Goal: Task Accomplishment & Management: Use online tool/utility

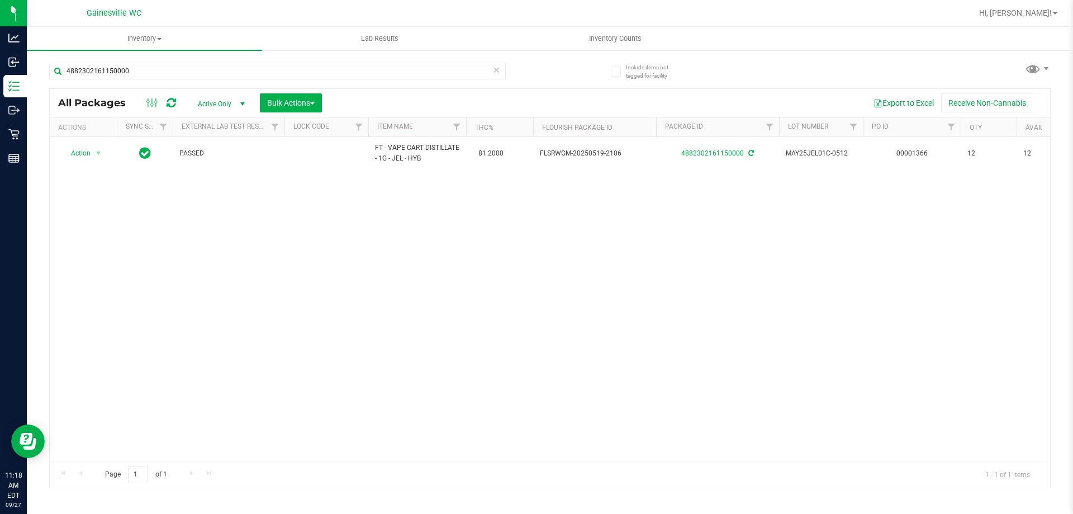
click at [496, 63] on icon at bounding box center [496, 69] width 8 height 13
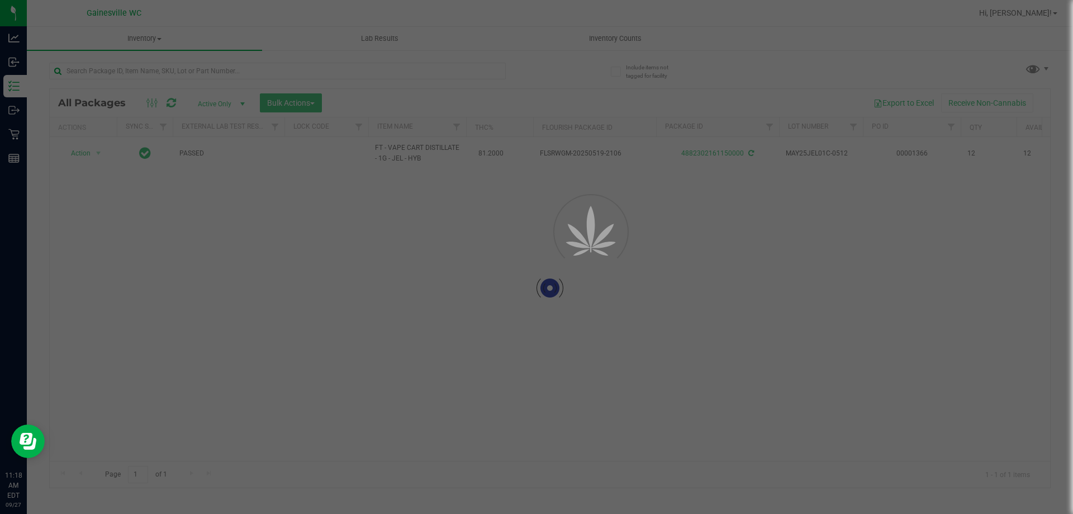
click at [497, 69] on div at bounding box center [536, 257] width 1073 height 514
click at [486, 70] on input "text" at bounding box center [277, 71] width 457 height 17
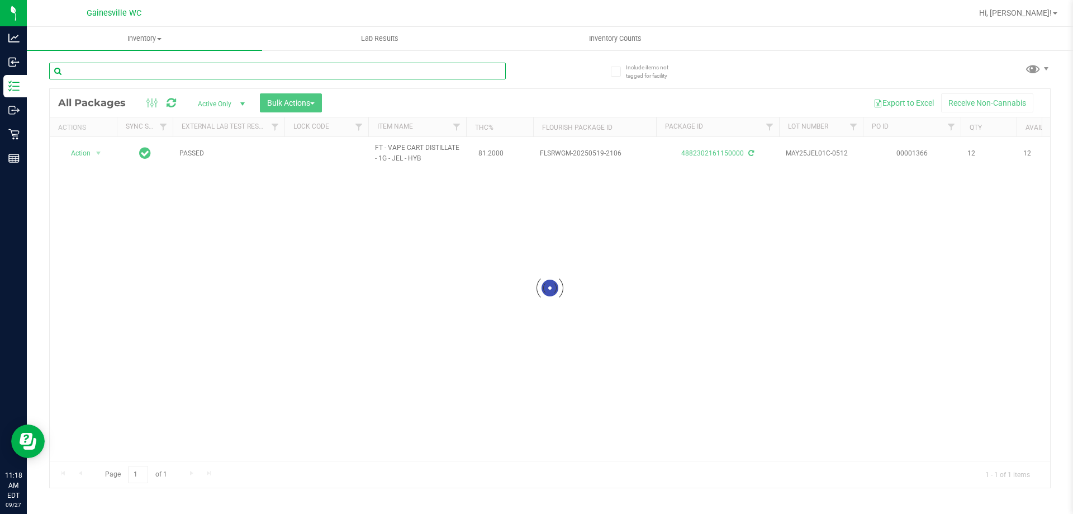
click at [484, 70] on input "text" at bounding box center [277, 71] width 457 height 17
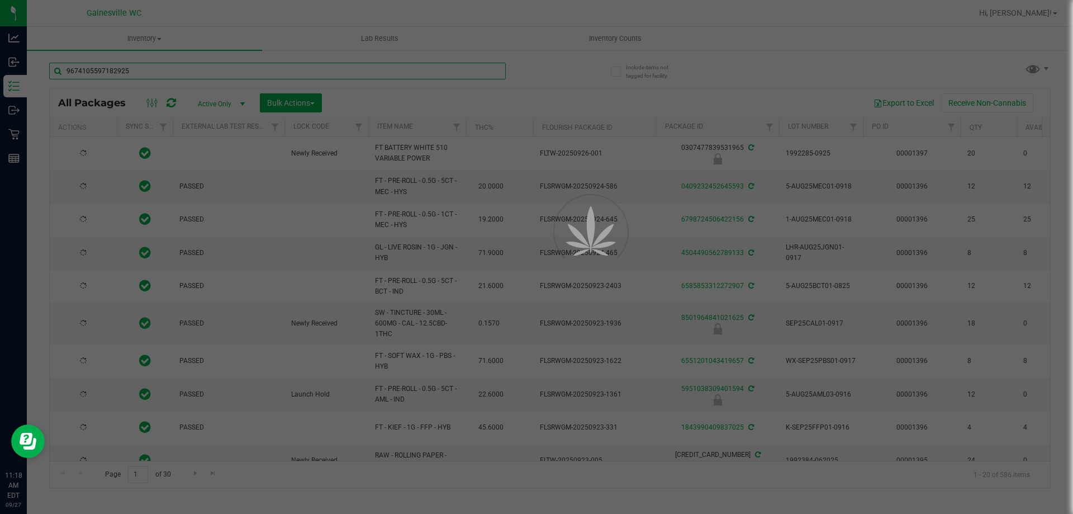
type input "9674105597182925"
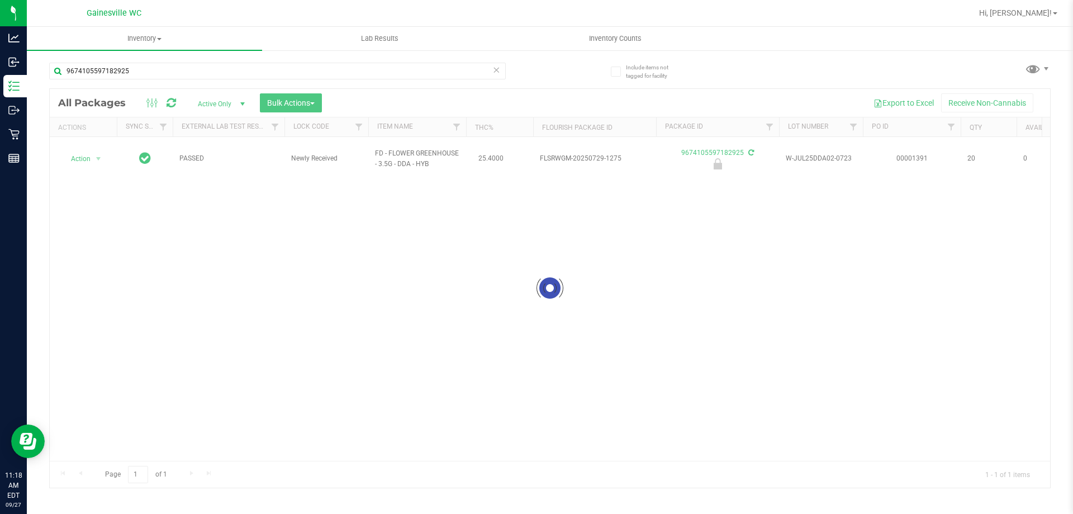
click at [94, 154] on div at bounding box center [550, 288] width 1000 height 398
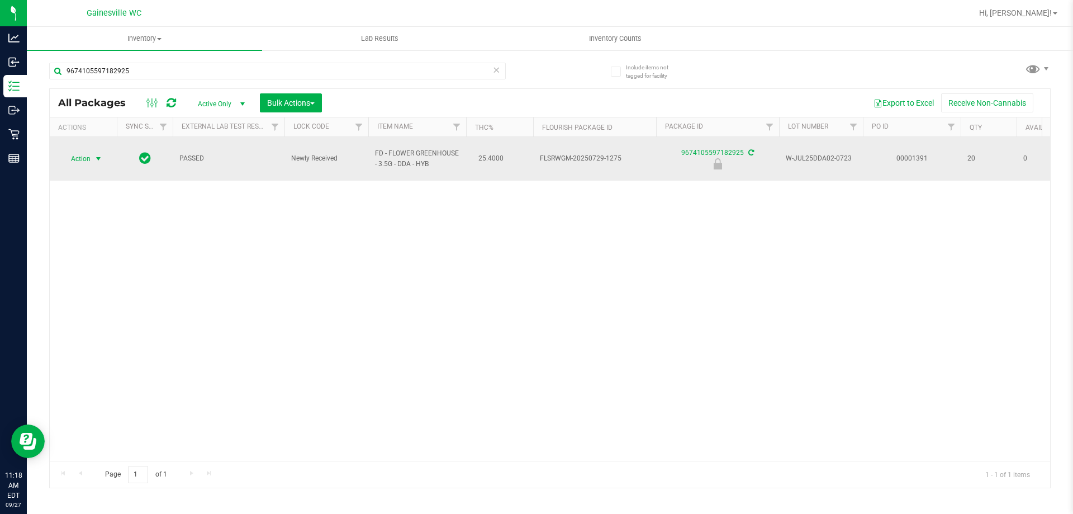
click at [92, 154] on span "select" at bounding box center [99, 159] width 14 height 16
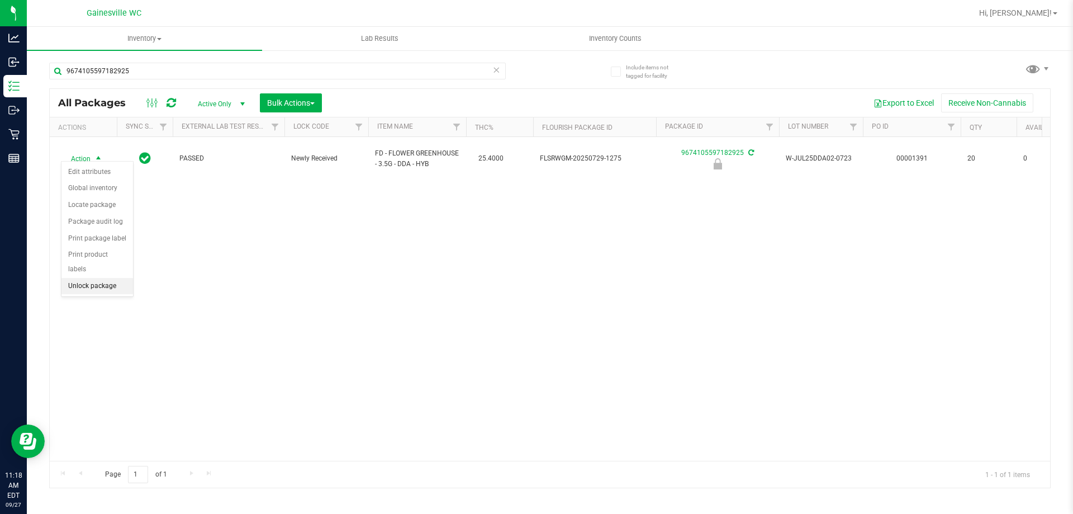
click at [105, 278] on li "Unlock package" at bounding box center [97, 286] width 72 height 17
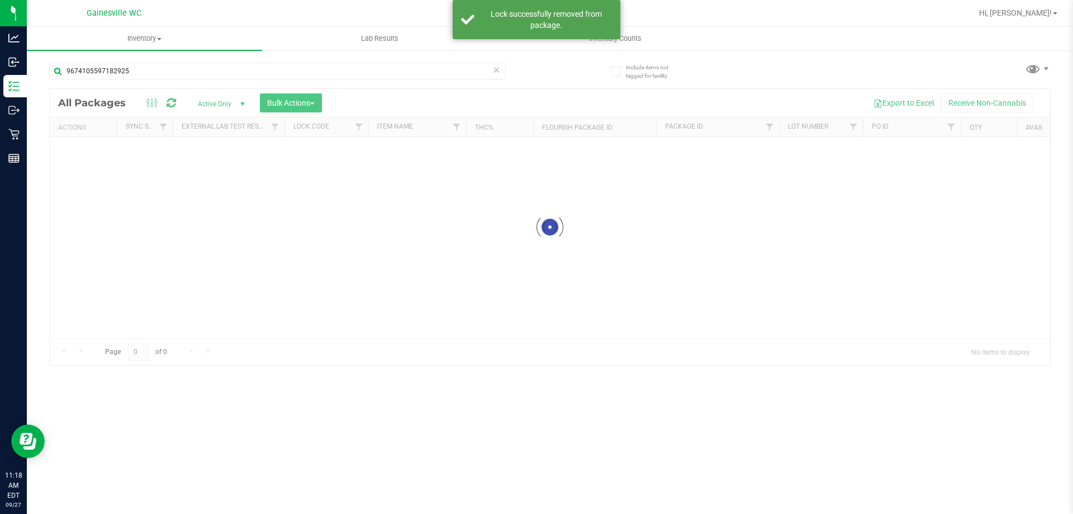
drag, startPoint x: 496, startPoint y: 70, endPoint x: 438, endPoint y: 58, distance: 59.4
click at [440, 60] on div "9674105597182925" at bounding box center [299, 71] width 501 height 36
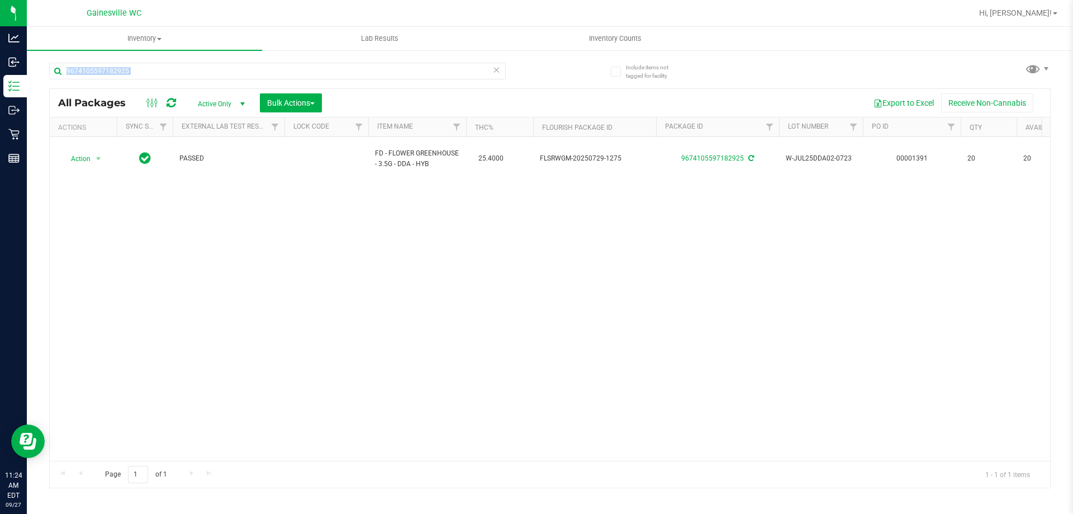
click at [493, 76] on span at bounding box center [496, 70] width 8 height 15
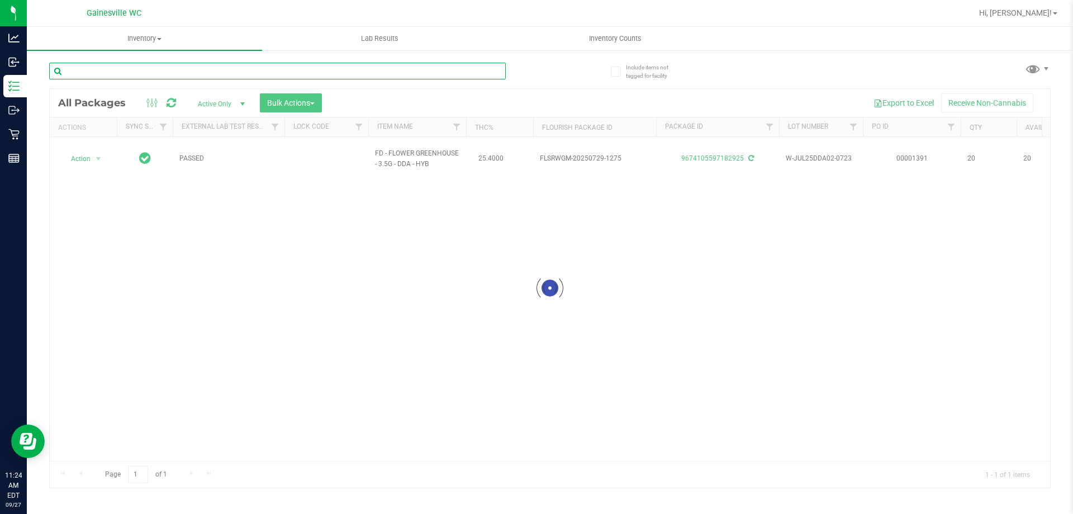
click at [482, 73] on input "text" at bounding box center [277, 71] width 457 height 17
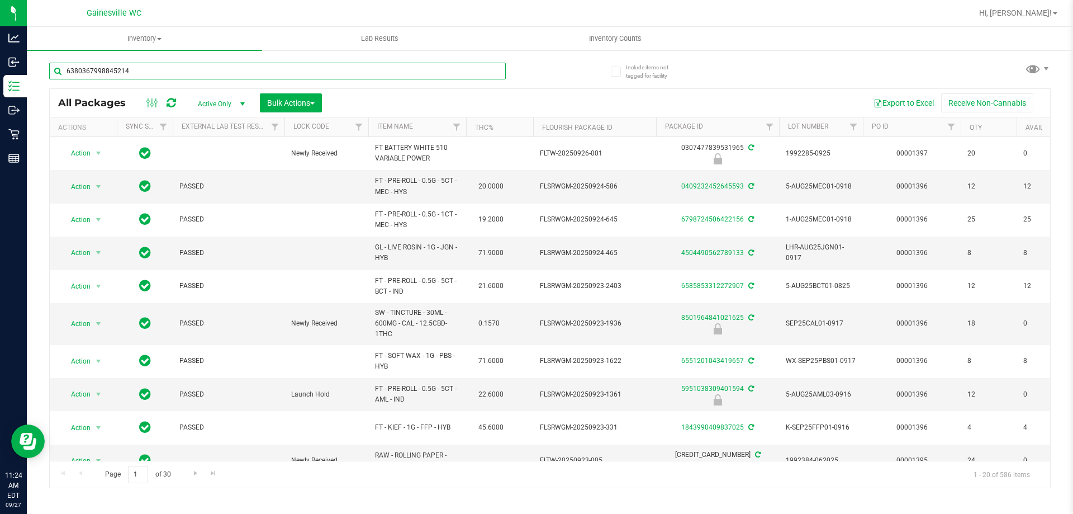
type input "6380367998845214"
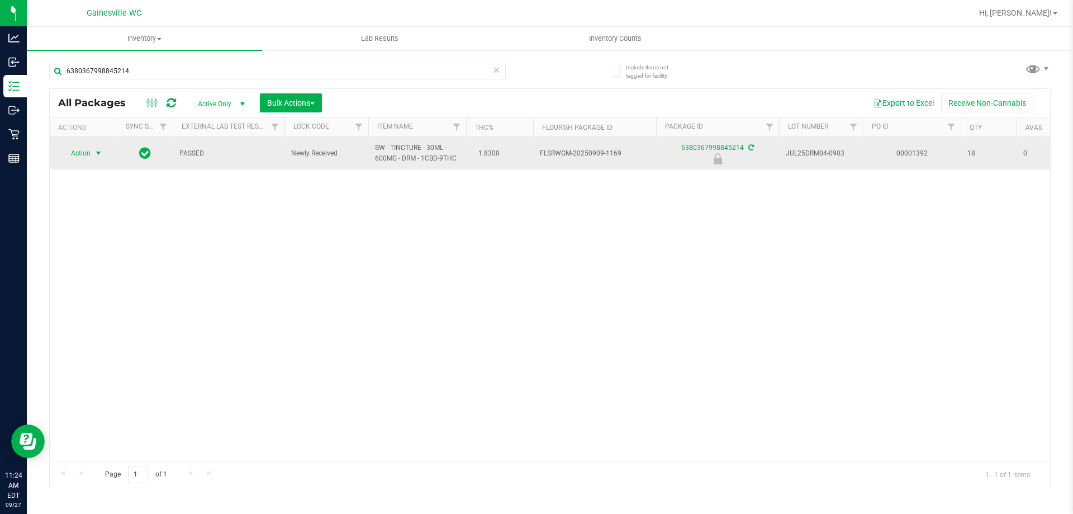
click at [91, 154] on span "Action" at bounding box center [76, 153] width 30 height 16
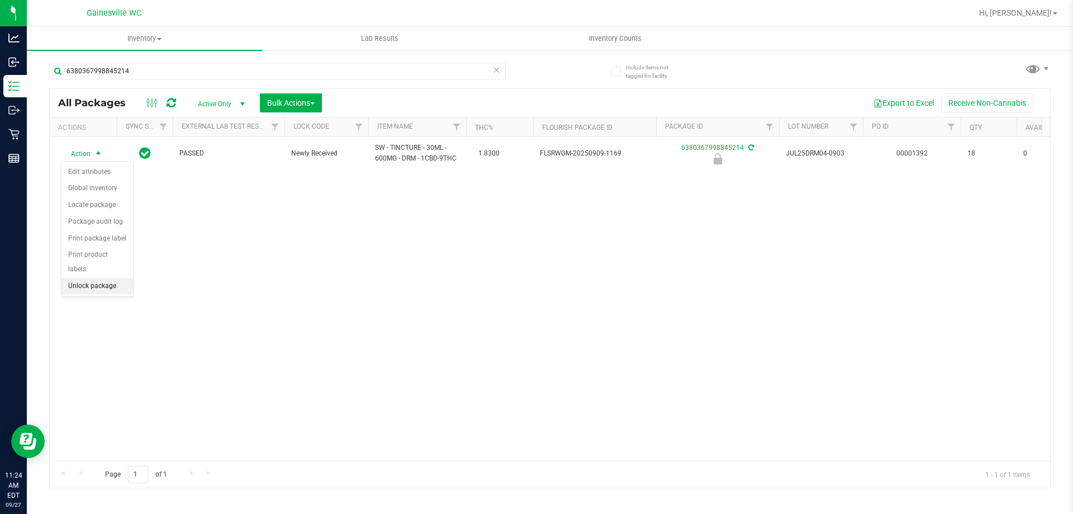
click at [93, 278] on li "Unlock package" at bounding box center [97, 286] width 72 height 17
click at [495, 71] on icon at bounding box center [496, 69] width 8 height 13
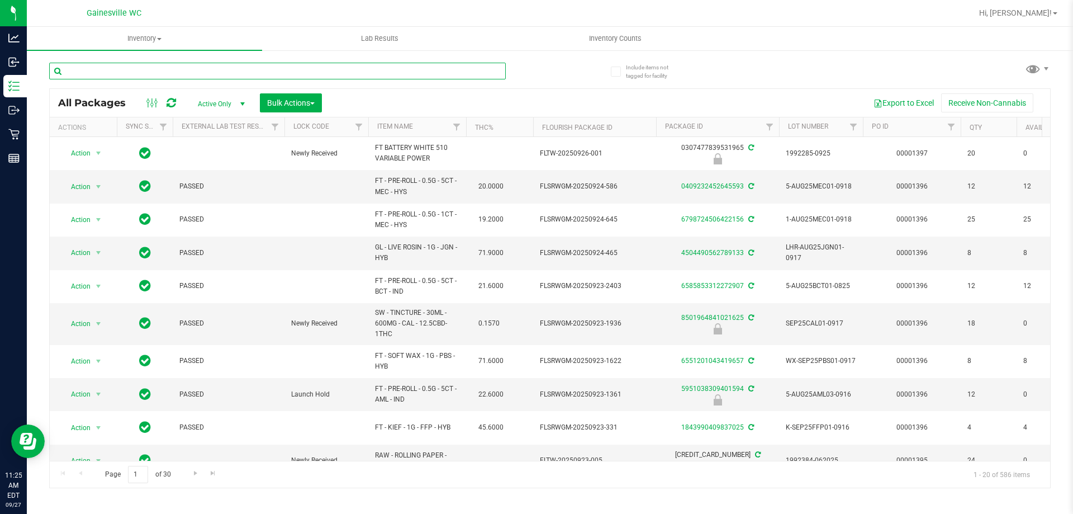
click at [472, 71] on input "text" at bounding box center [277, 71] width 457 height 17
type input "3678794414172431"
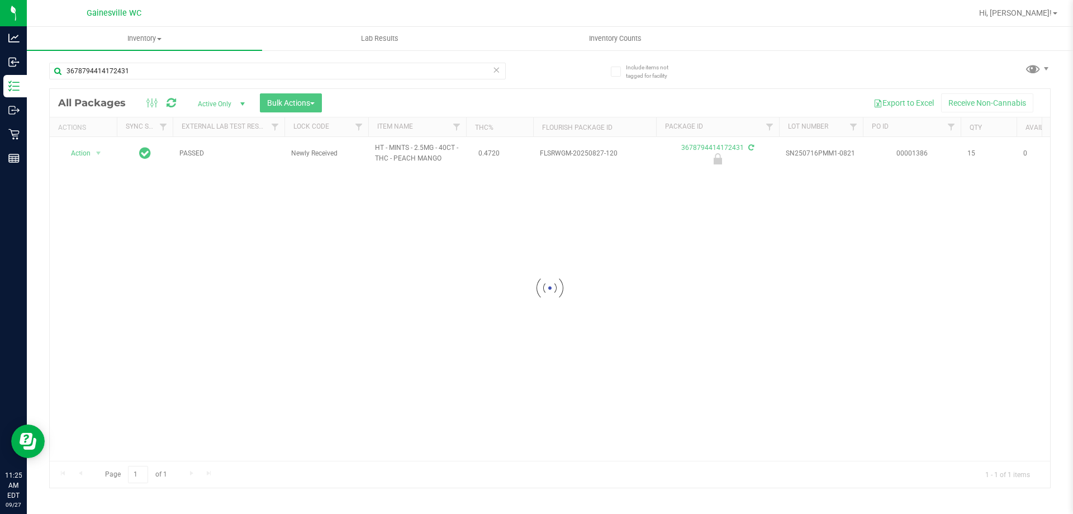
click at [93, 153] on div at bounding box center [550, 288] width 1000 height 398
click at [92, 153] on span "select" at bounding box center [99, 153] width 14 height 16
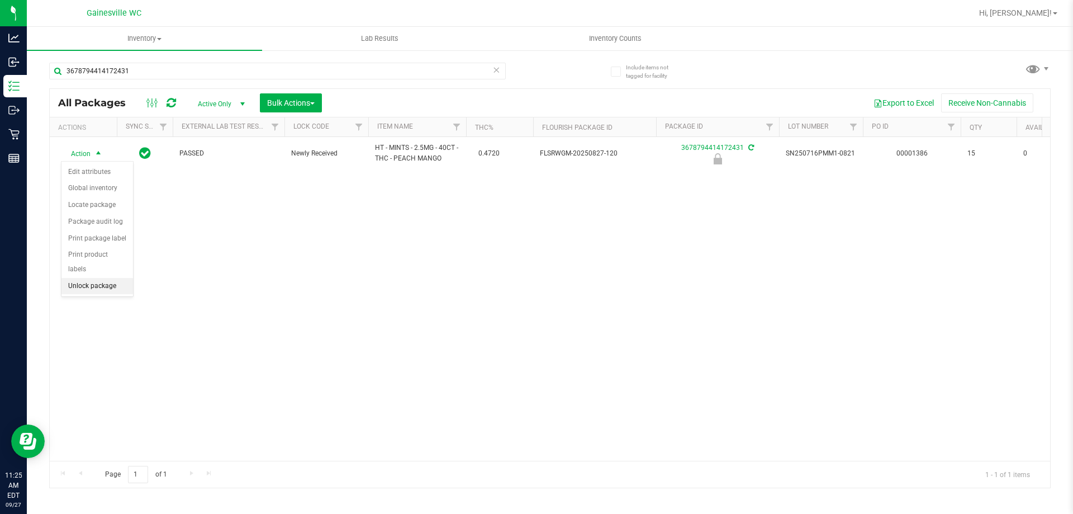
click at [118, 278] on li "Unlock package" at bounding box center [97, 286] width 72 height 17
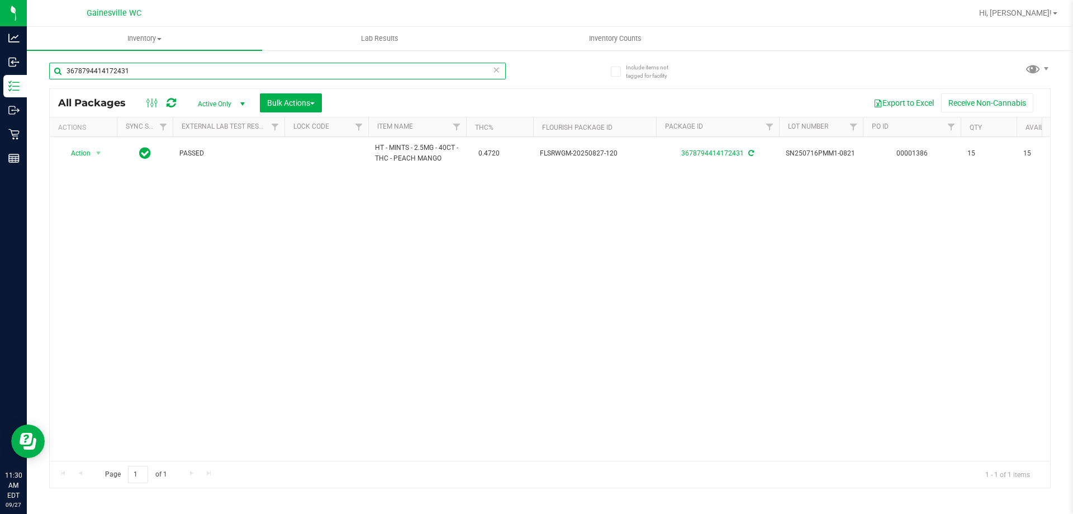
click at [490, 70] on input "3678794414172431" at bounding box center [277, 71] width 457 height 17
click at [500, 67] on icon at bounding box center [496, 69] width 8 height 13
click at [486, 69] on input "text" at bounding box center [277, 71] width 457 height 17
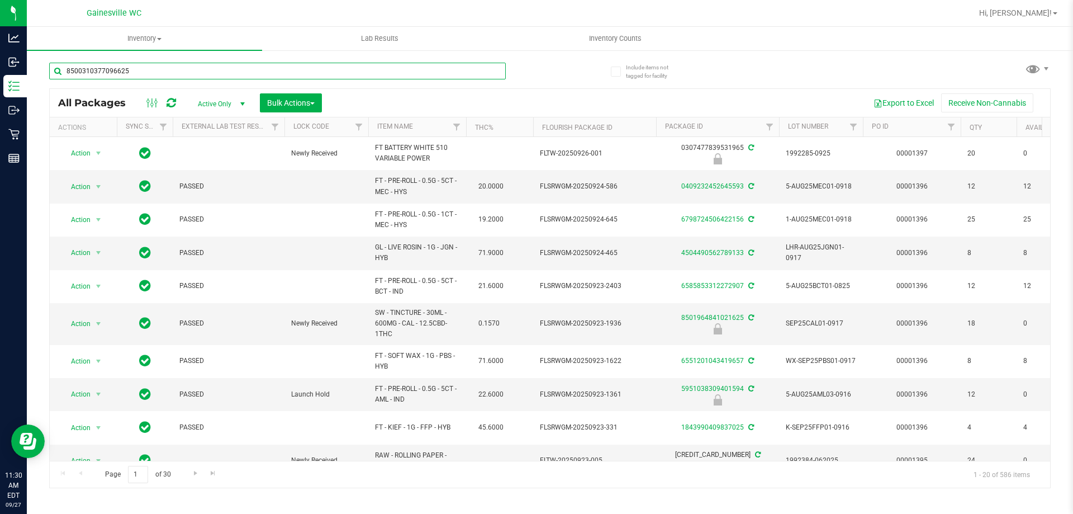
type input "8500310377096625"
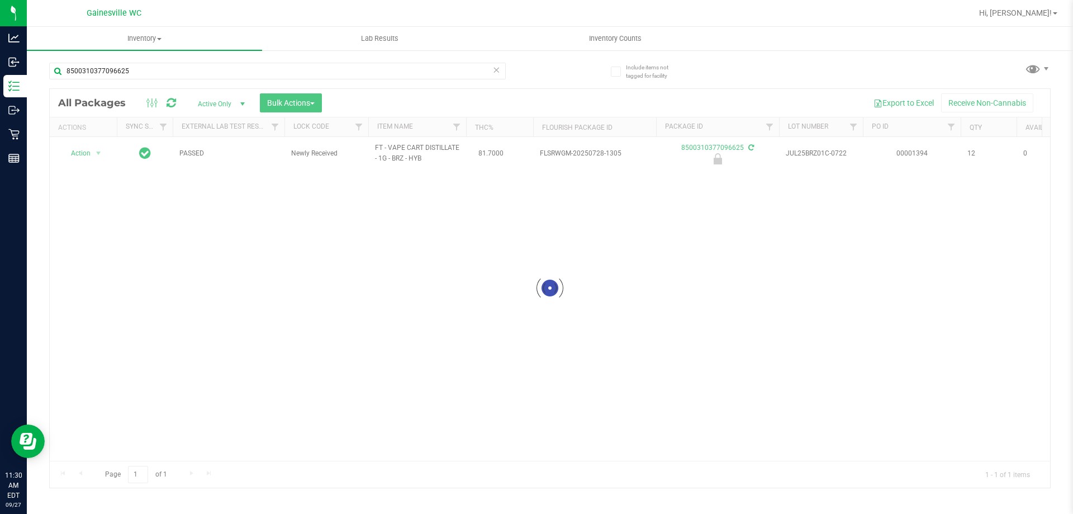
click at [87, 148] on div at bounding box center [550, 288] width 1000 height 398
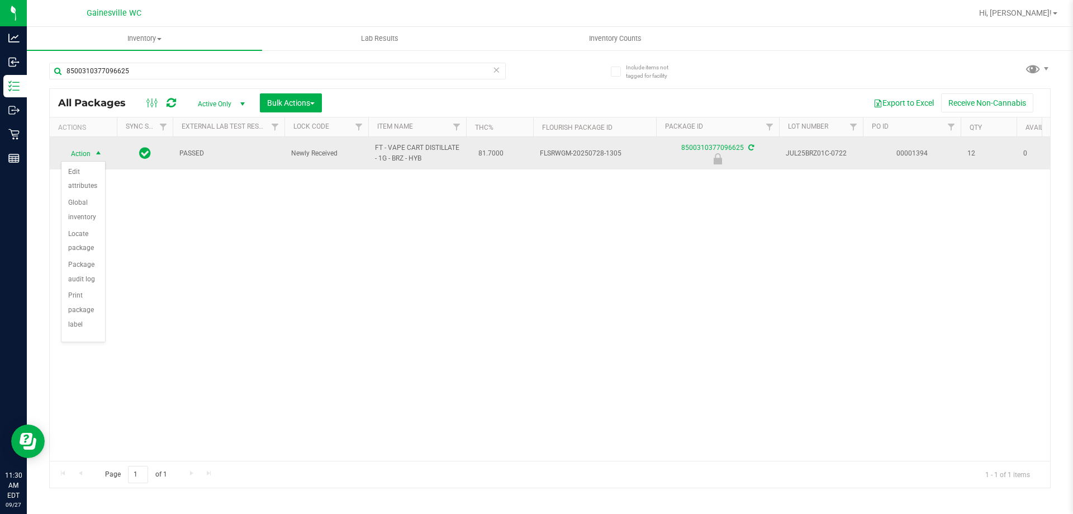
click at [82, 150] on span "Action" at bounding box center [76, 154] width 30 height 16
click at [82, 150] on span "Action" at bounding box center [76, 153] width 30 height 16
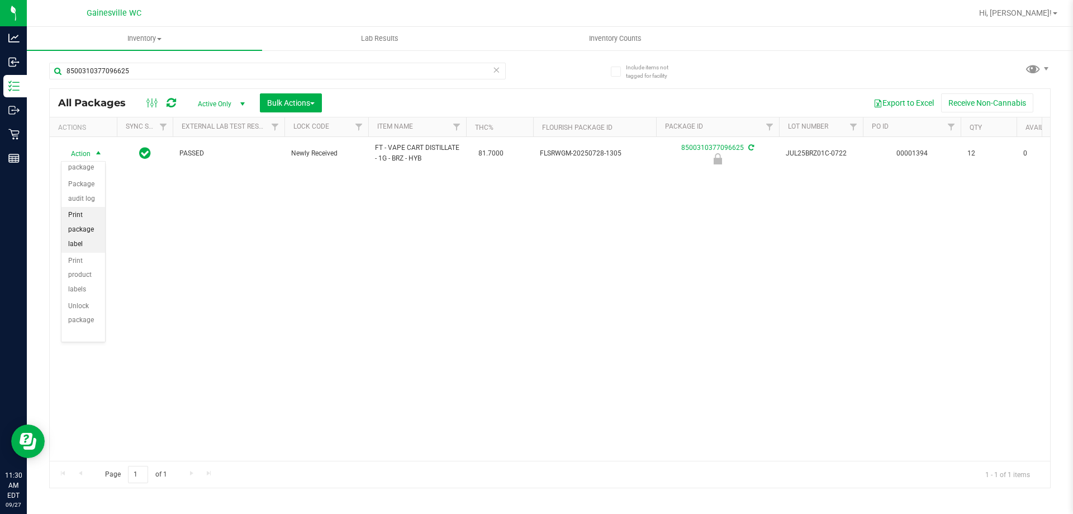
scroll to position [94, 0]
click at [80, 308] on li "Unlock package" at bounding box center [83, 313] width 44 height 31
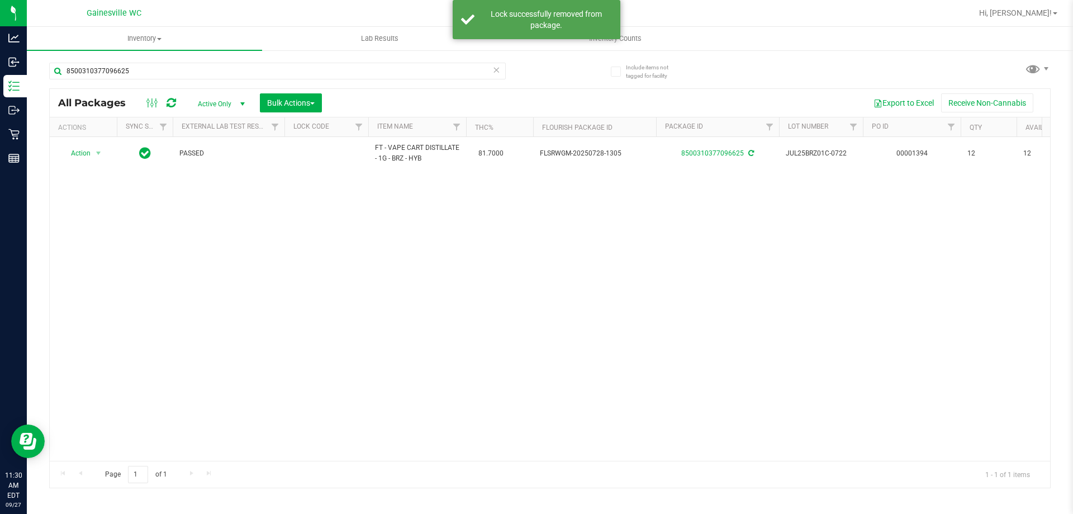
click at [493, 67] on icon at bounding box center [496, 69] width 8 height 13
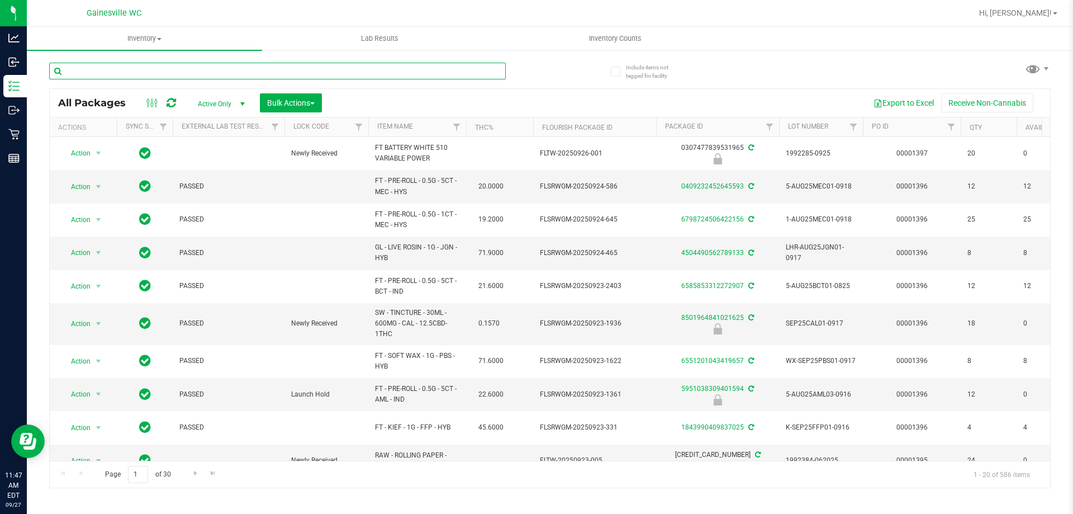
click at [490, 70] on input "text" at bounding box center [277, 71] width 457 height 17
type input "8232268597888843"
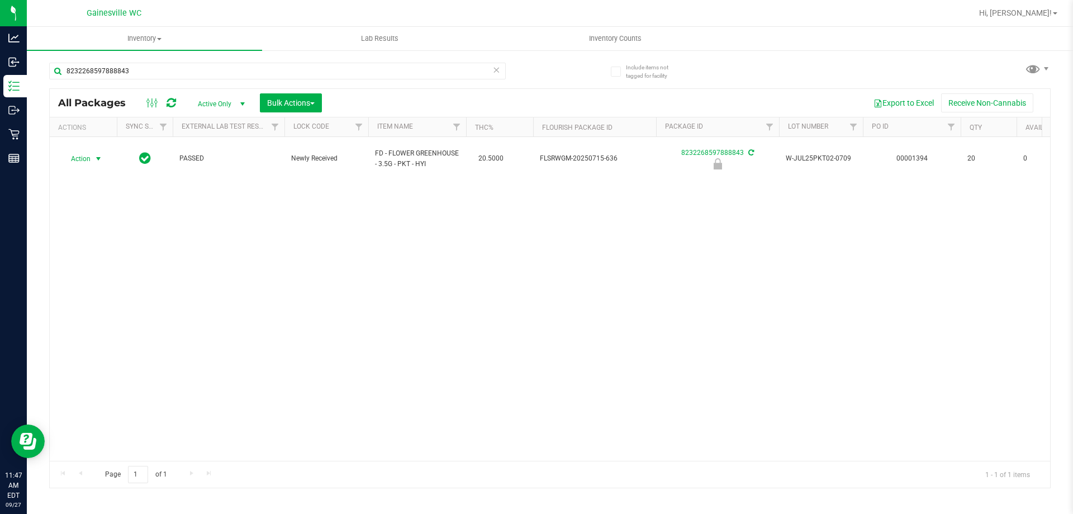
click at [94, 155] on span "select" at bounding box center [98, 158] width 9 height 9
click at [115, 278] on li "Unlock package" at bounding box center [97, 286] width 72 height 17
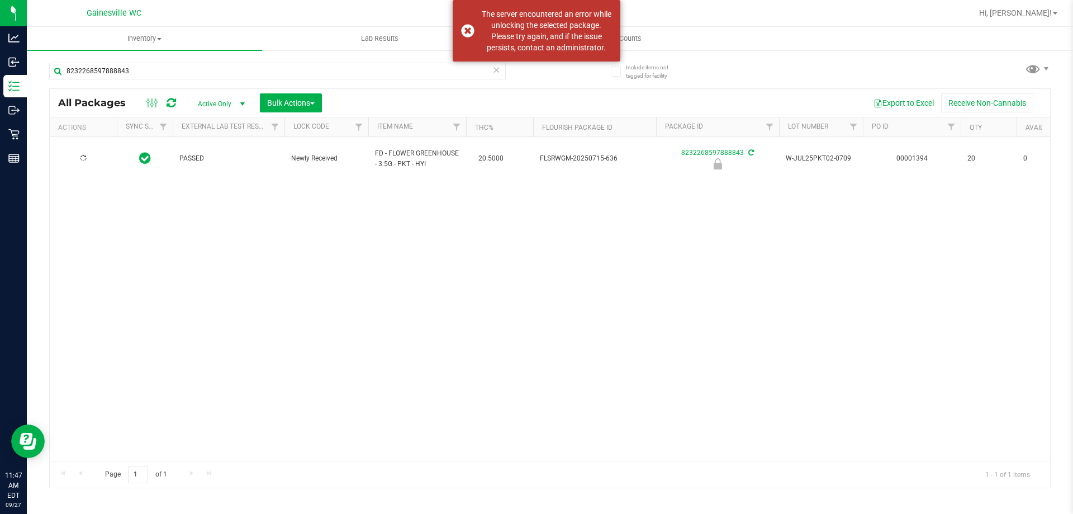
click at [533, 73] on div "8232268597888843" at bounding box center [299, 71] width 501 height 36
click at [87, 71] on input "8232268597888843" at bounding box center [277, 71] width 457 height 17
click at [132, 70] on input "8232268597888843" at bounding box center [277, 71] width 457 height 17
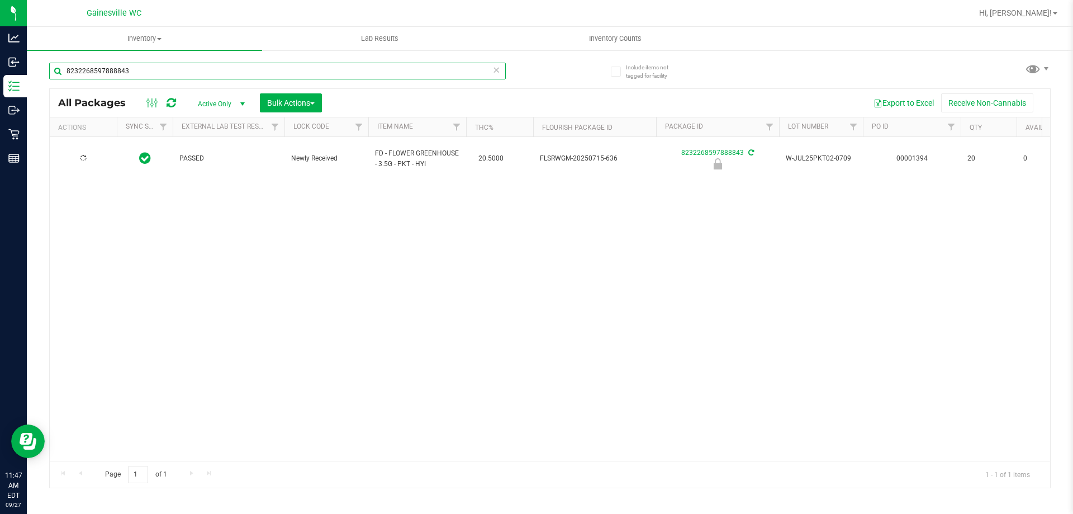
click at [502, 65] on input "8232268597888843" at bounding box center [277, 71] width 457 height 17
click at [501, 67] on input "8232268597888843" at bounding box center [277, 71] width 457 height 17
click at [495, 69] on icon at bounding box center [496, 69] width 8 height 13
click at [480, 72] on input "text" at bounding box center [277, 71] width 457 height 17
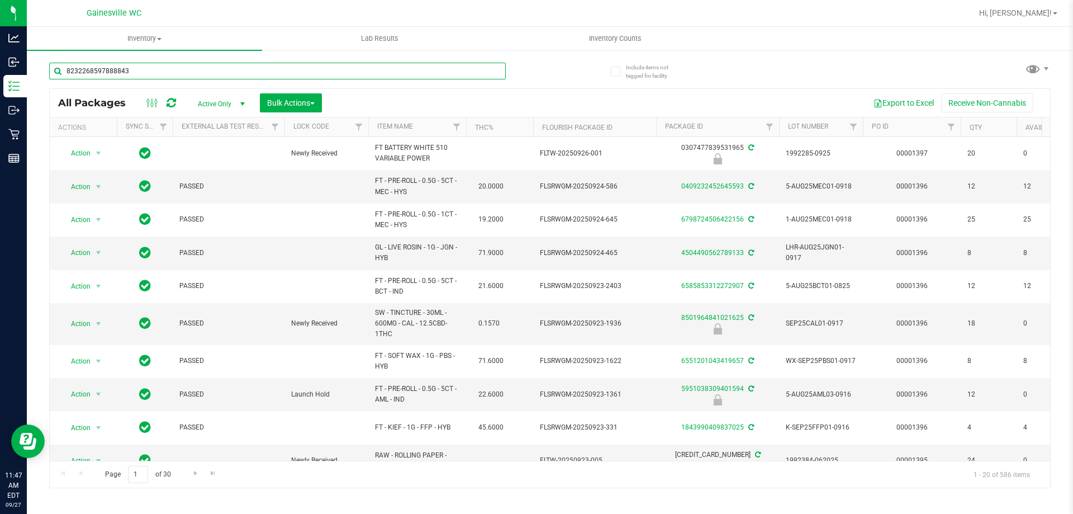
type input "8232268597888843"
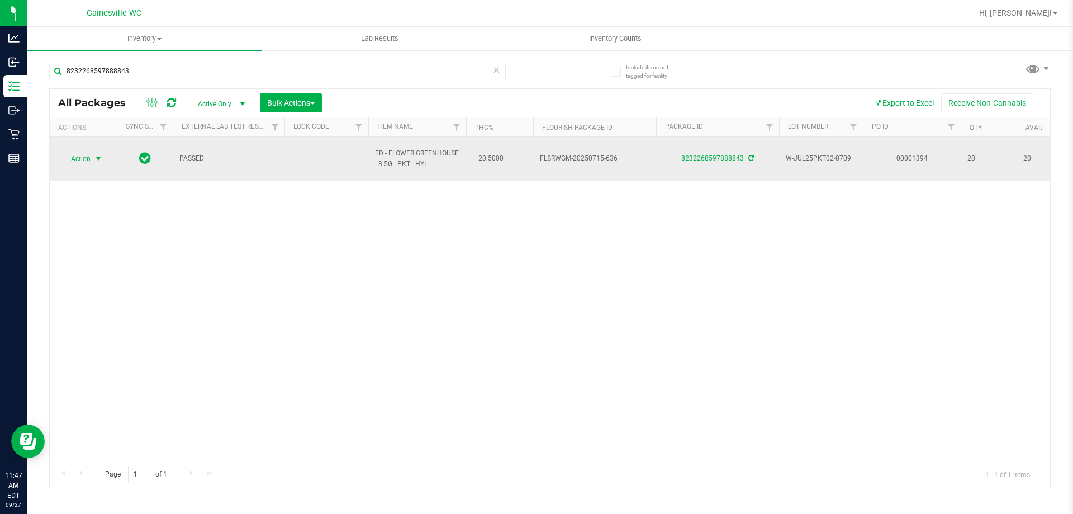
click at [89, 155] on span "Action" at bounding box center [76, 159] width 30 height 16
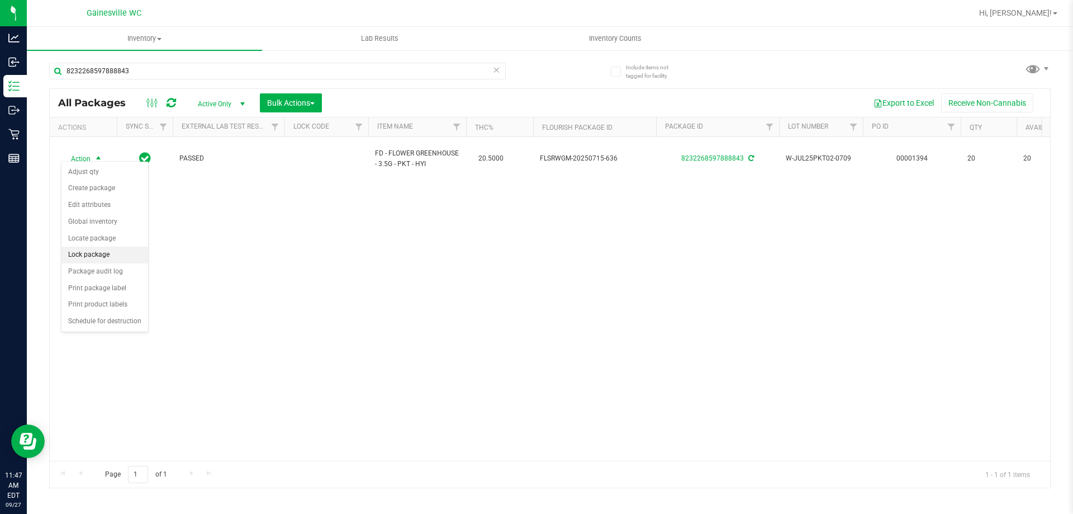
click at [106, 254] on li "Lock package" at bounding box center [104, 254] width 87 height 17
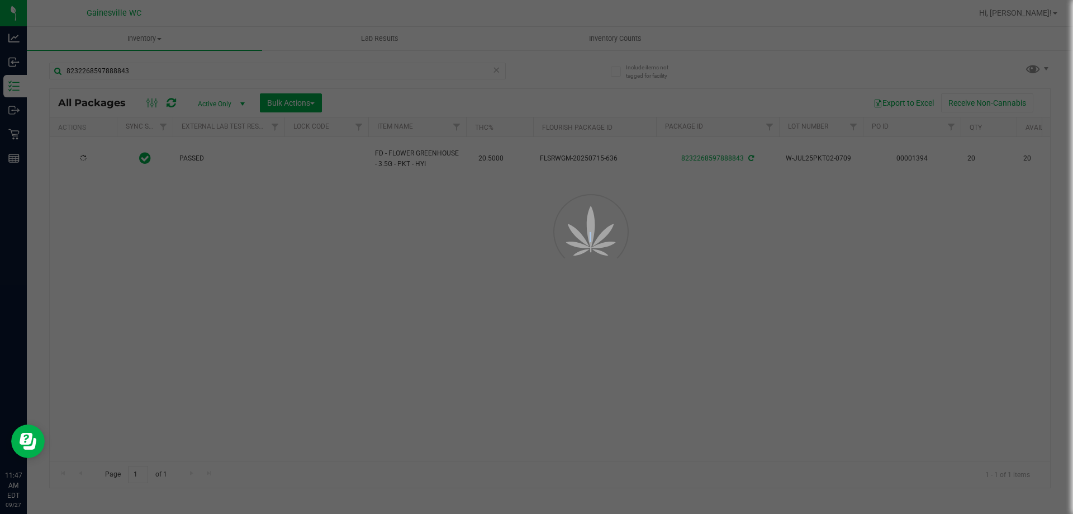
click at [106, 254] on div at bounding box center [536, 257] width 1073 height 514
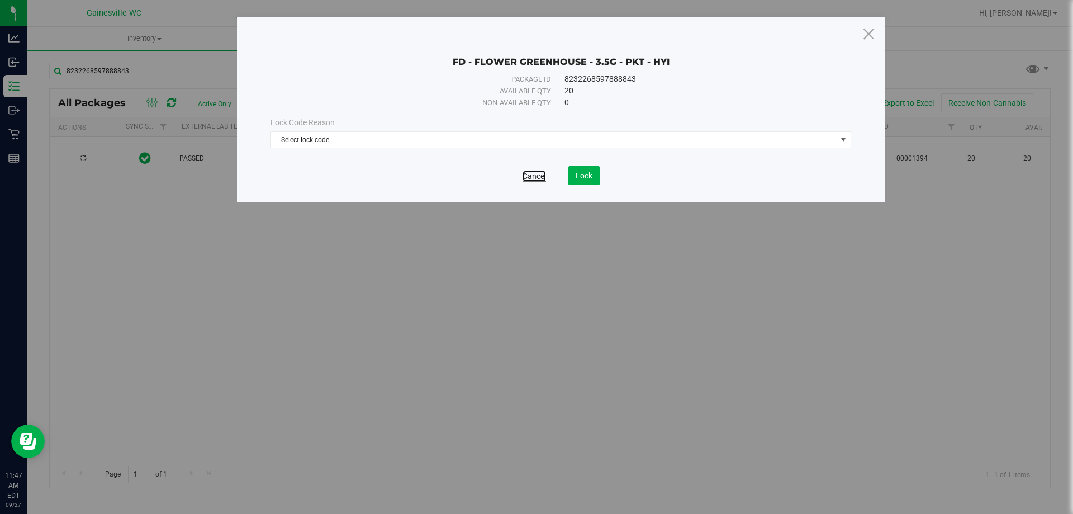
click at [539, 174] on link "Cancel" at bounding box center [533, 175] width 23 height 11
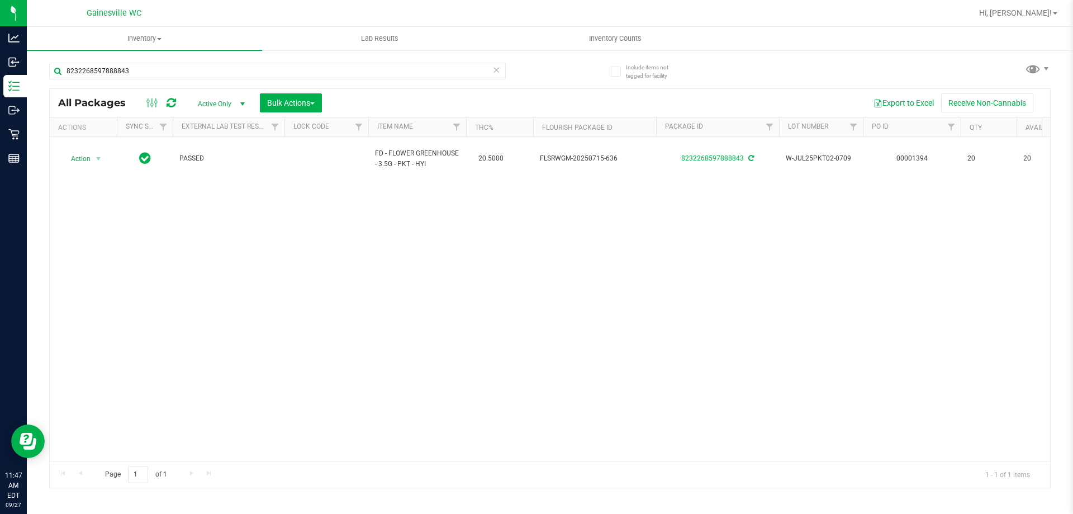
click at [497, 69] on icon at bounding box center [496, 69] width 8 height 13
